Goal: Task Accomplishment & Management: Use online tool/utility

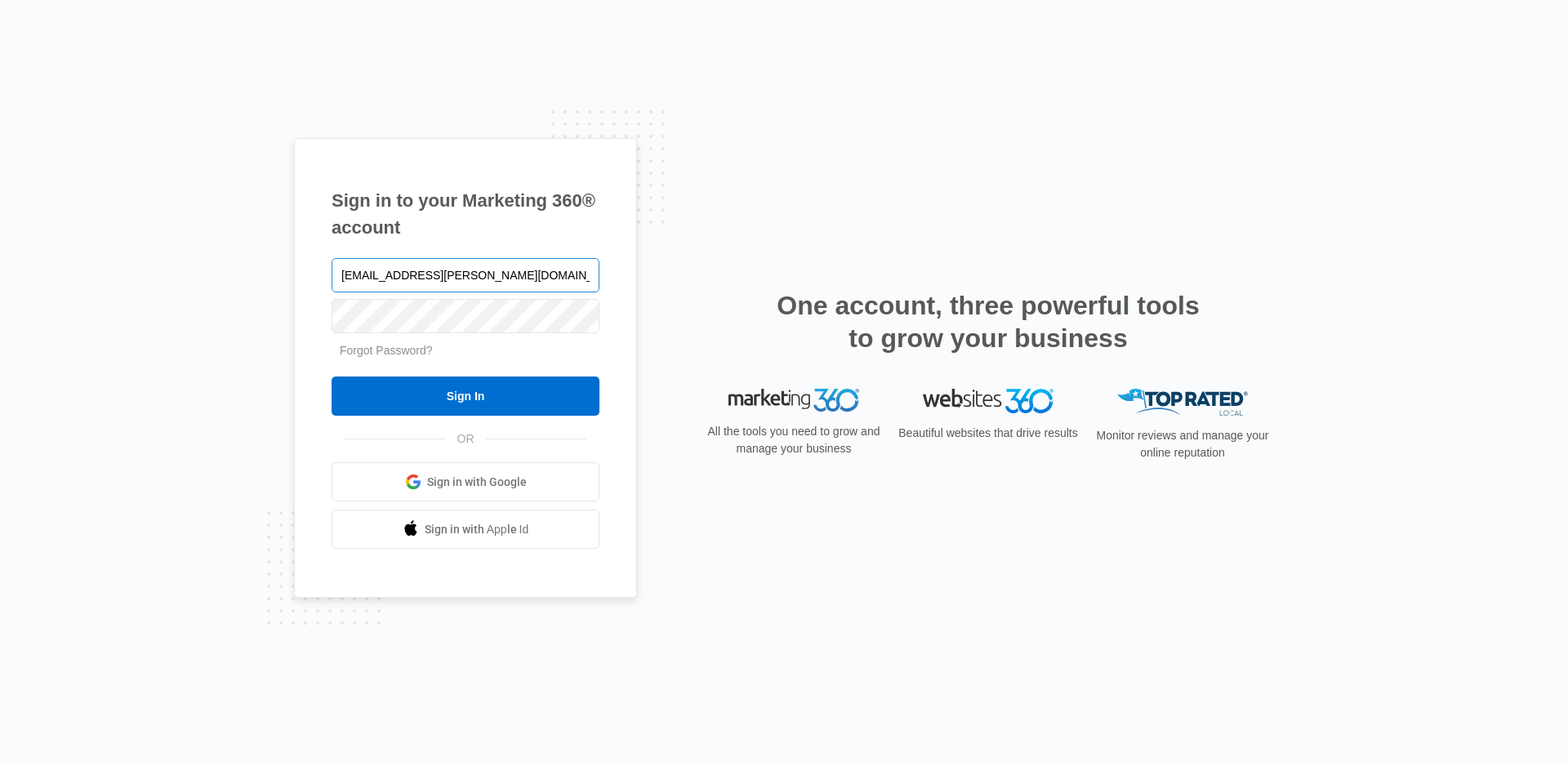
type input "[EMAIL_ADDRESS][PERSON_NAME][DOMAIN_NAME]"
click at [331, 376] on input "Sign In" at bounding box center [465, 396] width 267 height 39
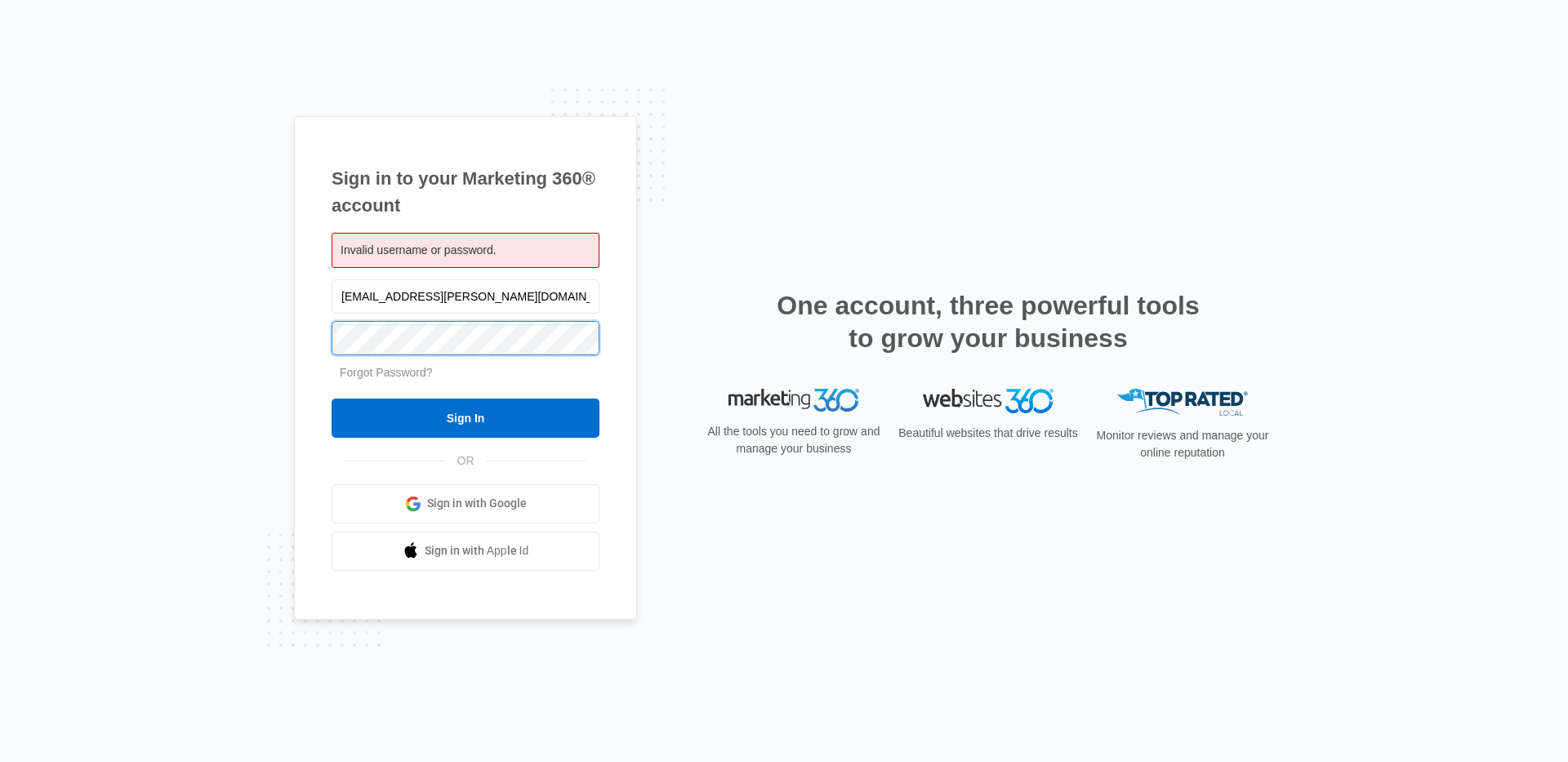
click at [331, 399] on input "Sign In" at bounding box center [465, 418] width 267 height 39
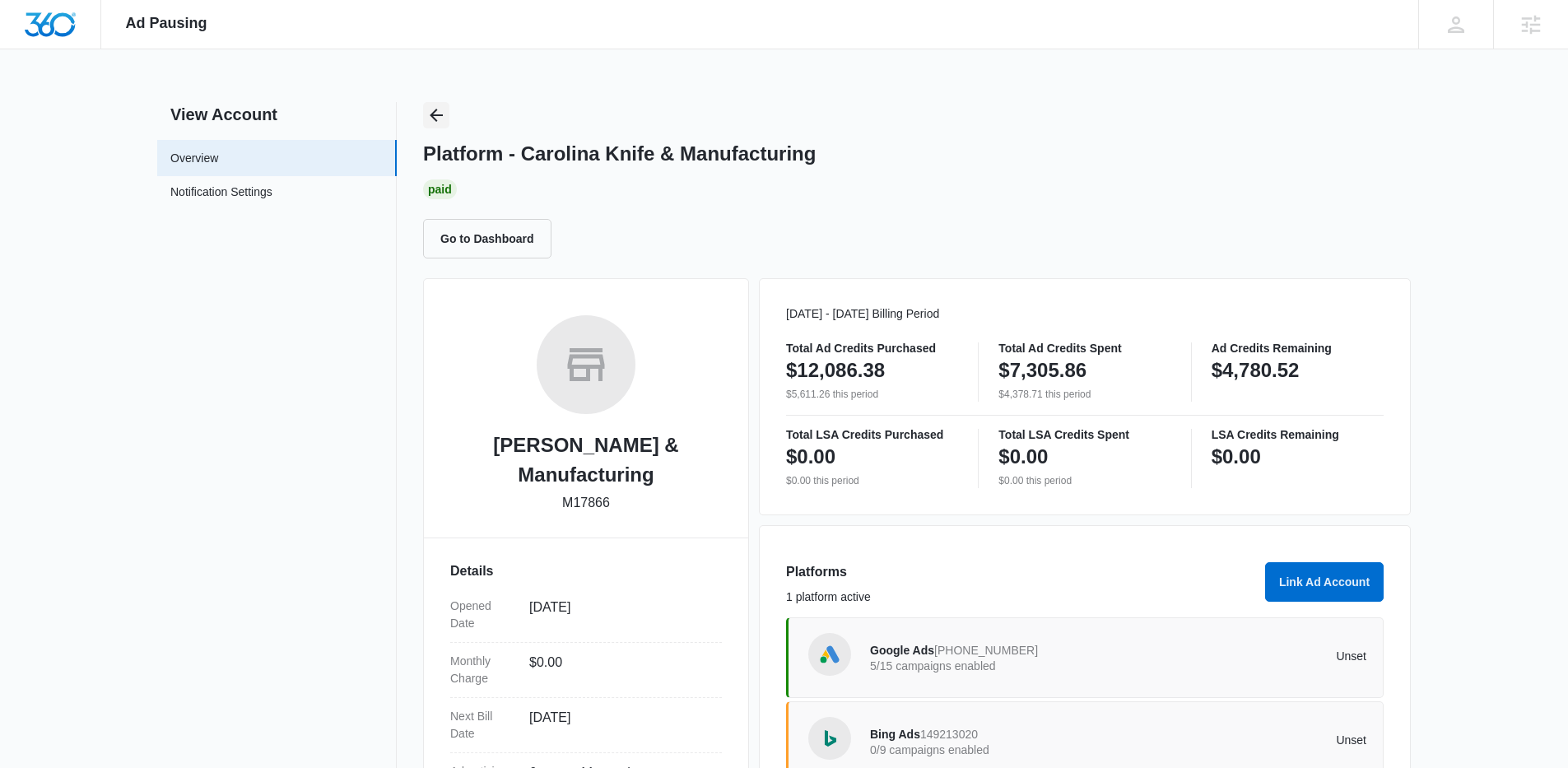
drag, startPoint x: 422, startPoint y: 91, endPoint x: 436, endPoint y: 107, distance: 21.3
click at [427, 100] on div "Ad Pausing Apps Reputation Websites Forms CRM Email Social Shop Content Ads Int…" at bounding box center [784, 384] width 1568 height 768
drag, startPoint x: 436, startPoint y: 107, endPoint x: 599, endPoint y: 138, distance: 165.9
click at [437, 108] on icon "Back" at bounding box center [436, 115] width 20 height 20
click at [1115, 186] on div "Paid" at bounding box center [917, 189] width 988 height 20
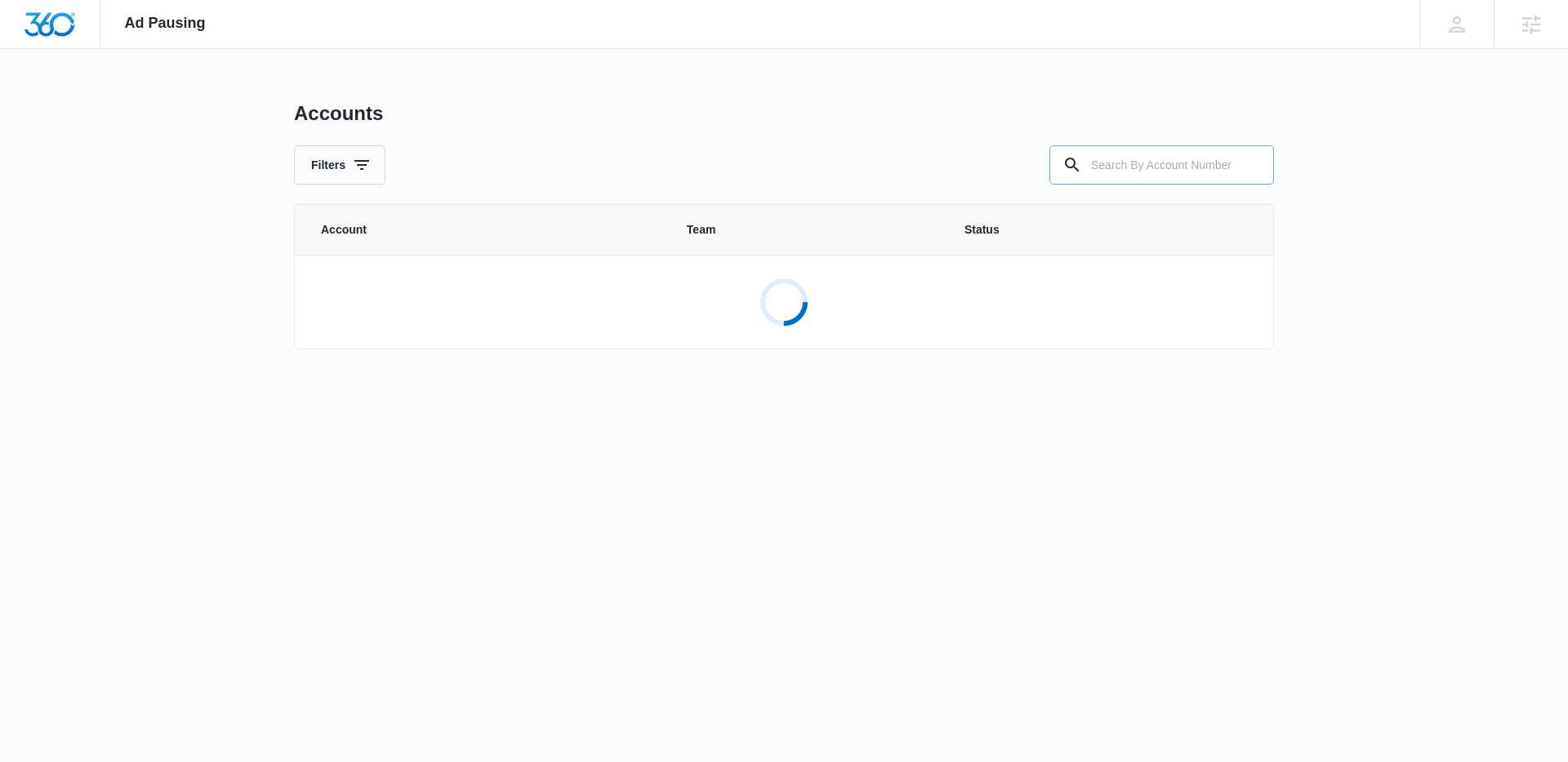
click at [1120, 162] on input "text" at bounding box center [1161, 165] width 224 height 39
paste input "M311467"
type input "M311467"
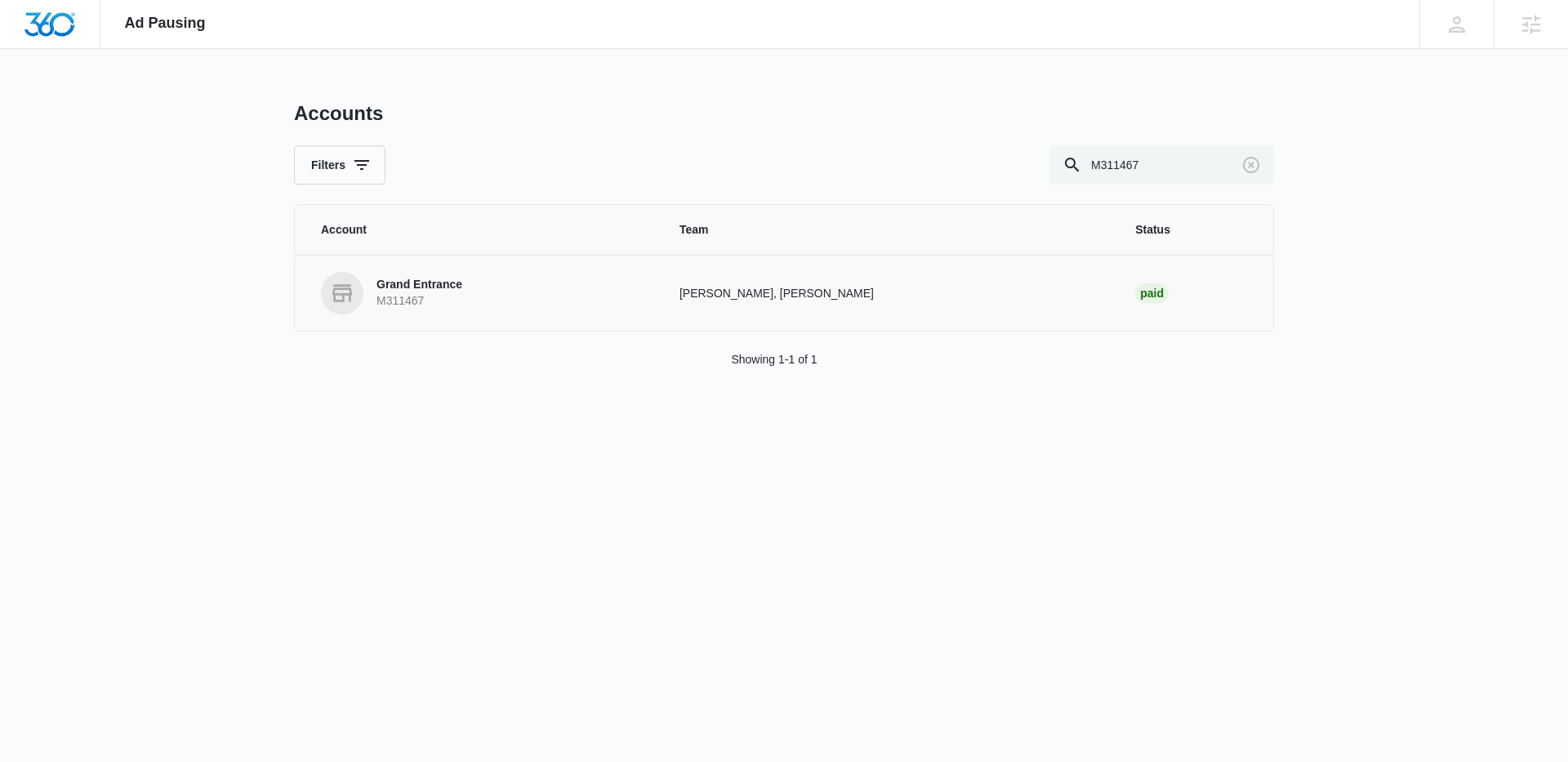
click at [407, 289] on p "Grand Entrance" at bounding box center [419, 285] width 86 height 16
